Goal: Navigation & Orientation: Find specific page/section

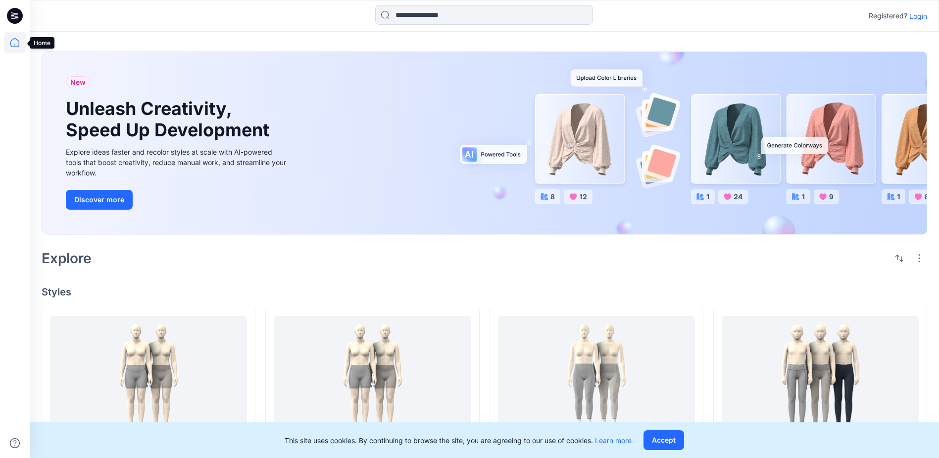
click at [13, 43] on icon at bounding box center [15, 43] width 22 height 22
click at [924, 16] on p "Login" at bounding box center [919, 16] width 18 height 10
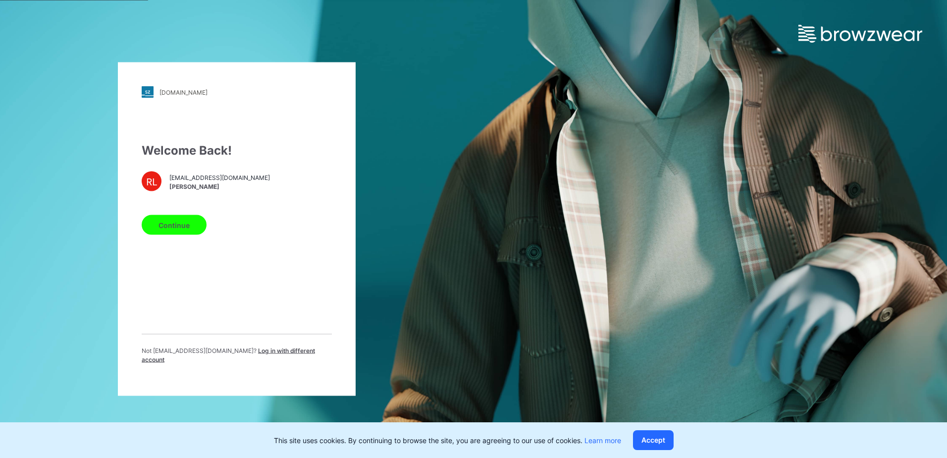
click at [191, 232] on button "Continue" at bounding box center [174, 225] width 65 height 20
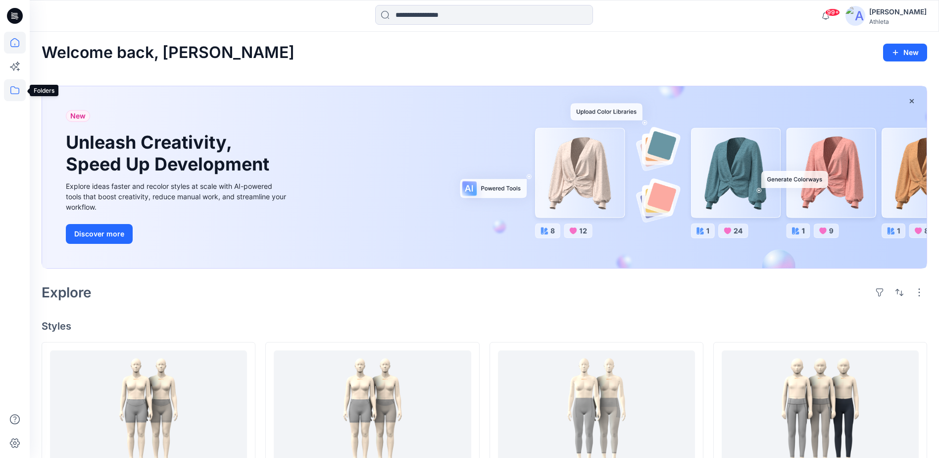
click at [17, 90] on icon at bounding box center [15, 90] width 22 height 22
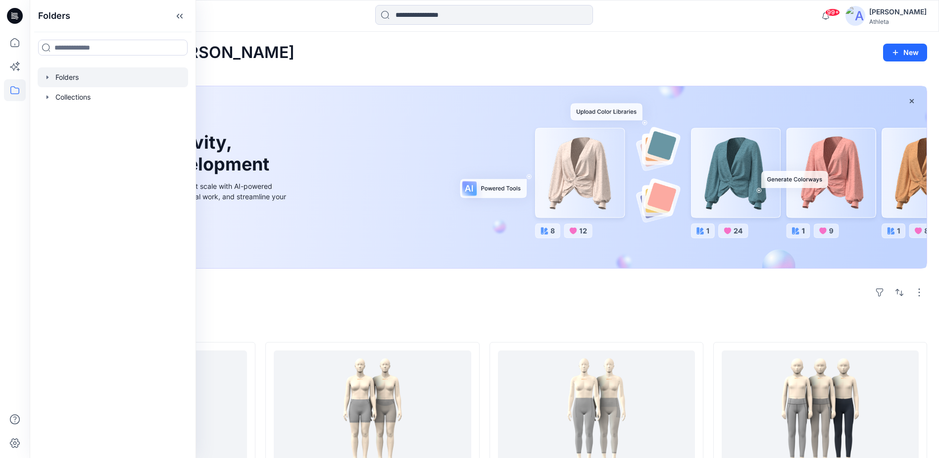
click at [74, 79] on div at bounding box center [113, 77] width 151 height 20
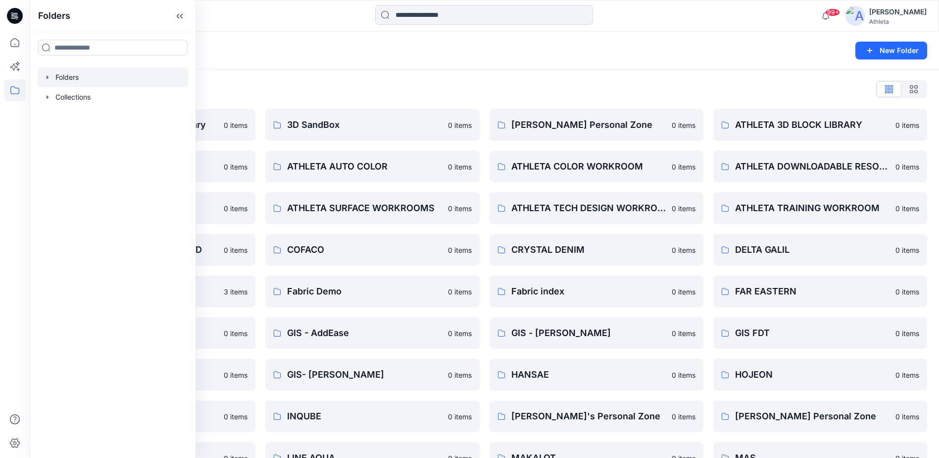
click at [340, 73] on div "Folders List [Test] FDT Internal Fabric Library 0 items ATHLETA ARCHIVES 0 item…" at bounding box center [485, 339] width 910 height 541
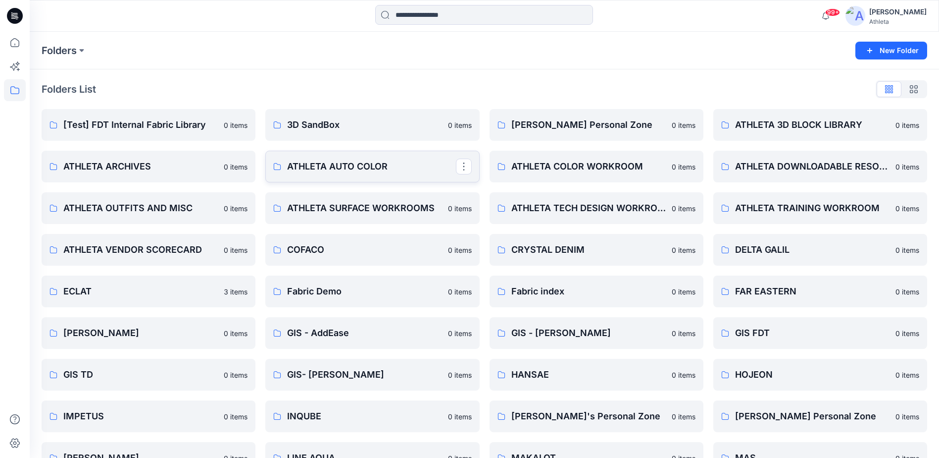
click at [337, 167] on p "ATHLETA AUTO COLOR" at bounding box center [371, 166] width 168 height 14
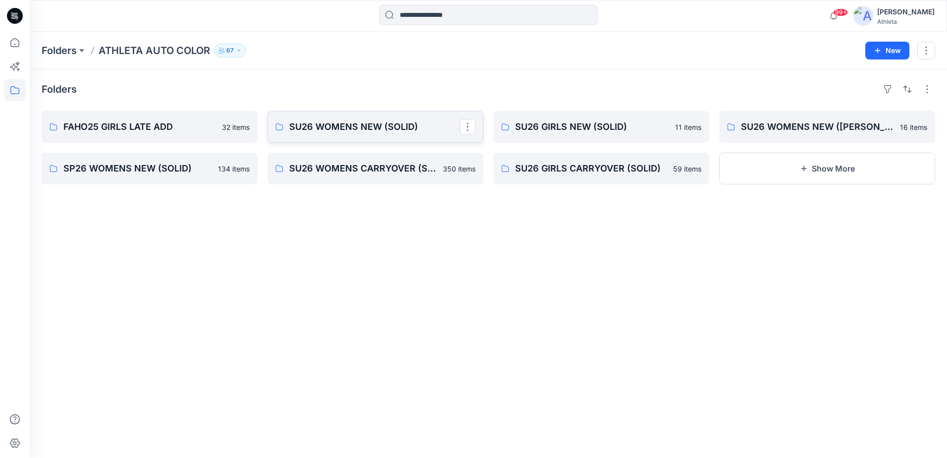
click at [358, 125] on p "SU26 WOMENS NEW (SOLID)" at bounding box center [374, 127] width 170 height 14
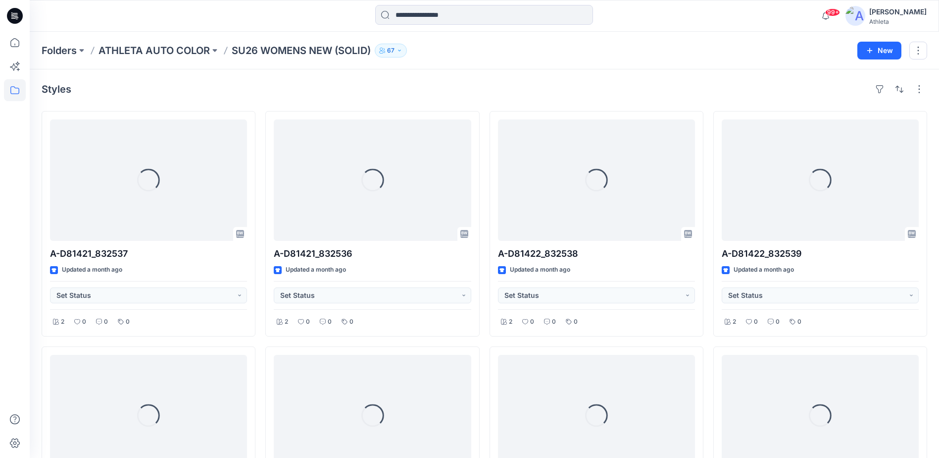
click at [648, 60] on div "Folders ATHLETA AUTO COLOR SU26 WOMENS NEW (SOLID) 67 New" at bounding box center [485, 51] width 910 height 38
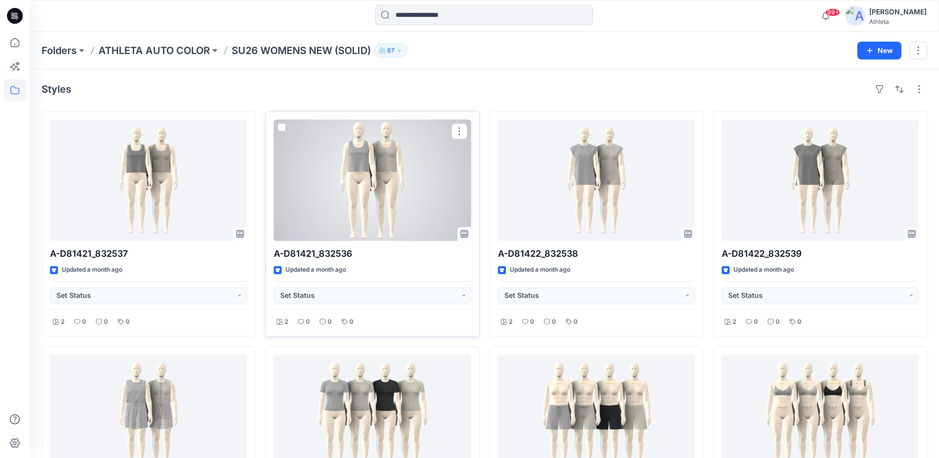
click at [362, 163] on div at bounding box center [372, 179] width 197 height 121
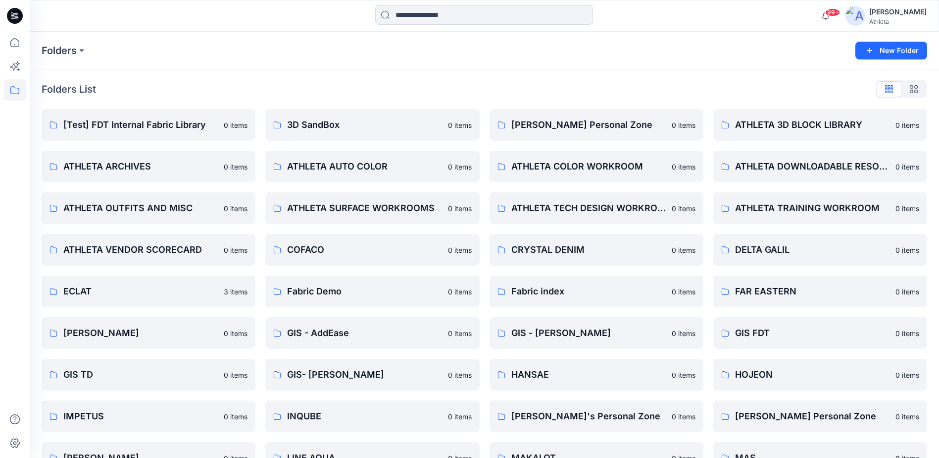
click at [536, 67] on div "Folders New Folder" at bounding box center [485, 51] width 910 height 38
click at [456, 75] on div "Folders List [Test] FDT Internal Fabric Library 0 items ATHLETA ARCHIVES 0 item…" at bounding box center [485, 339] width 910 height 541
click at [589, 171] on p "ATHLETA COLOR WORKROOM" at bounding box center [596, 166] width 168 height 14
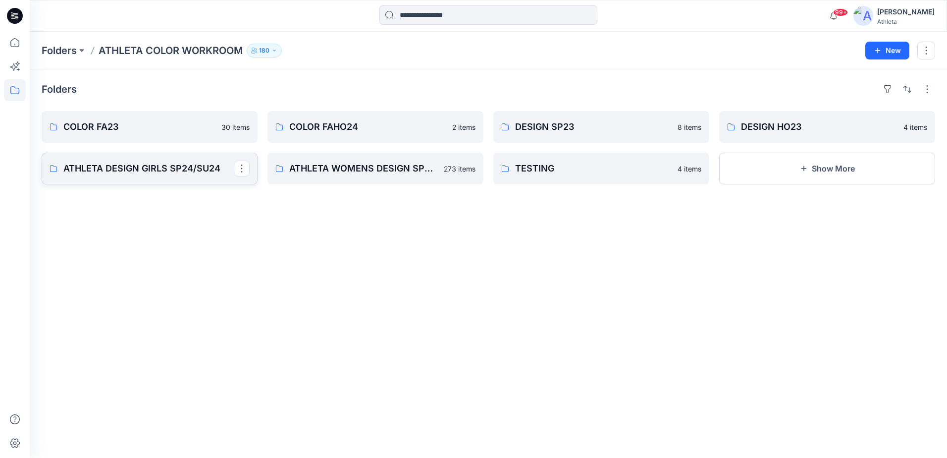
click at [149, 166] on p "ATHLETA DESIGN GIRLS SP24/SU24" at bounding box center [148, 168] width 170 height 14
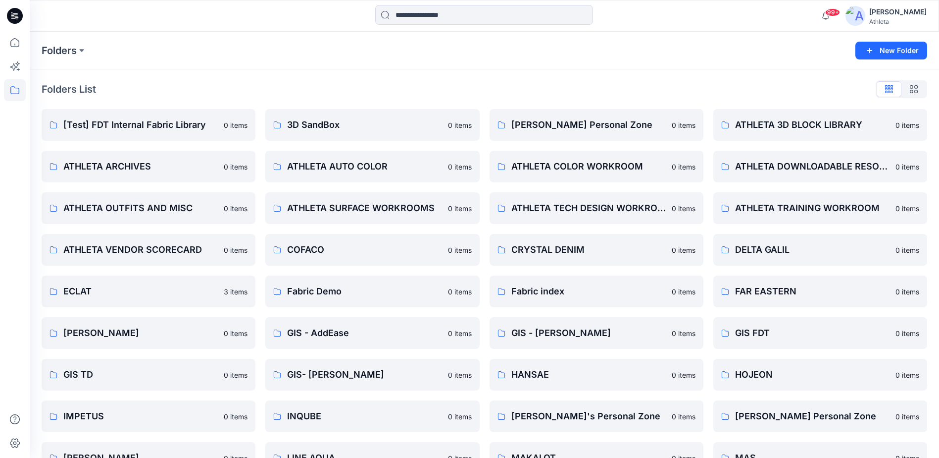
click at [287, 71] on div "Folders List [Test] FDT Internal Fabric Library 0 items ATHLETA ARCHIVES 0 item…" at bounding box center [485, 339] width 910 height 541
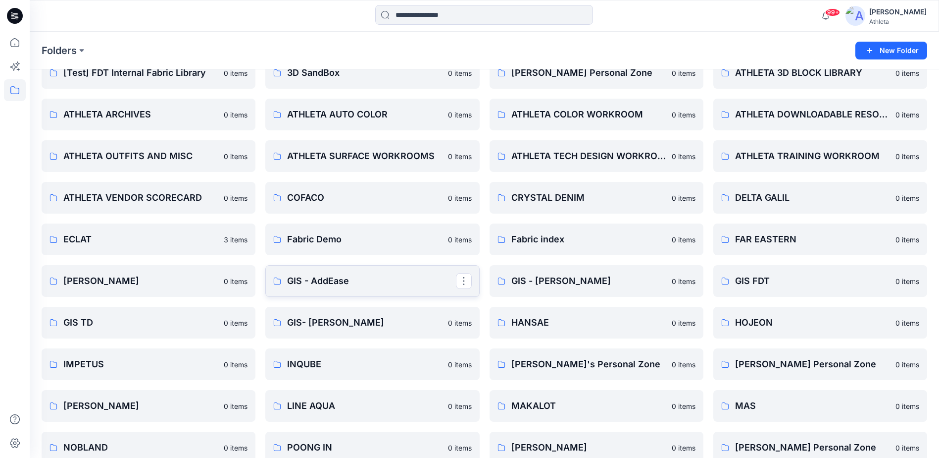
scroll to position [149, 0]
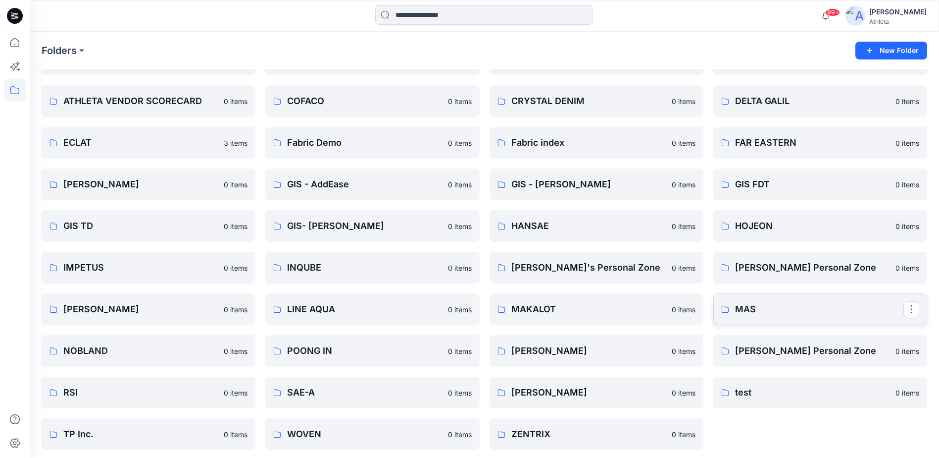
click at [772, 305] on p "MAS" at bounding box center [819, 309] width 168 height 14
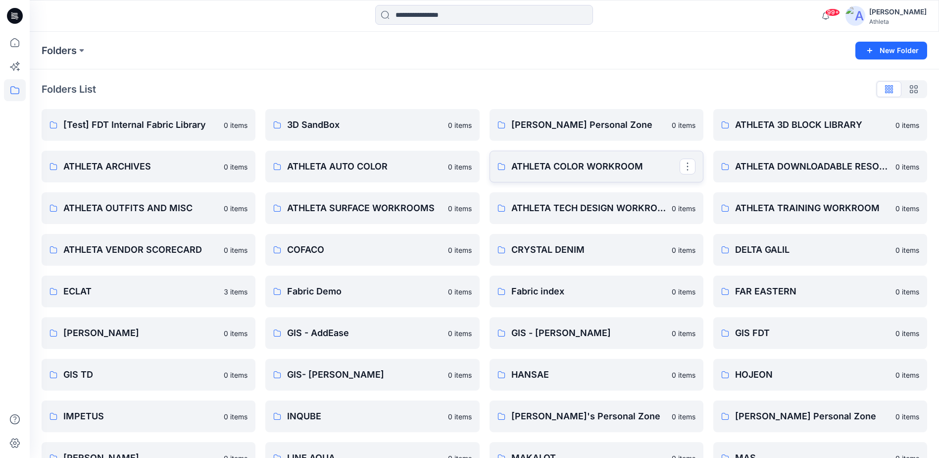
click at [604, 169] on p "ATHLETA COLOR WORKROOM" at bounding box center [596, 166] width 168 height 14
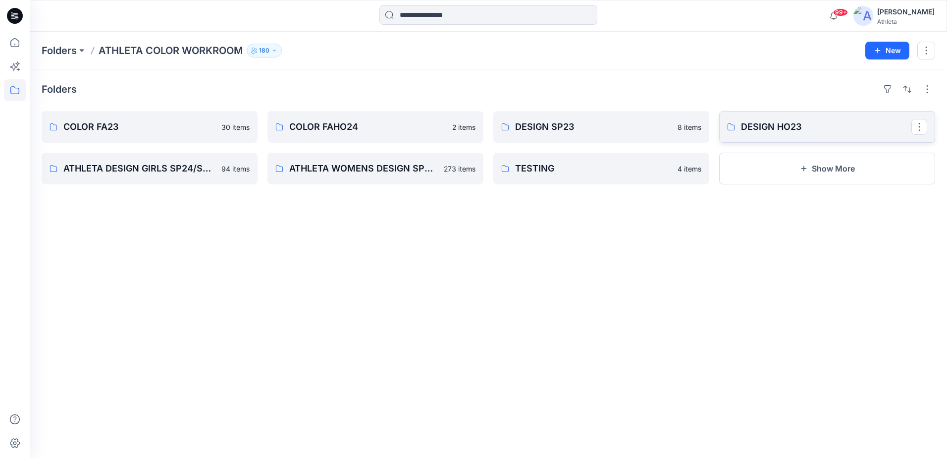
click at [780, 129] on p "DESIGN HO23" at bounding box center [826, 127] width 170 height 14
